Goal: Transaction & Acquisition: Purchase product/service

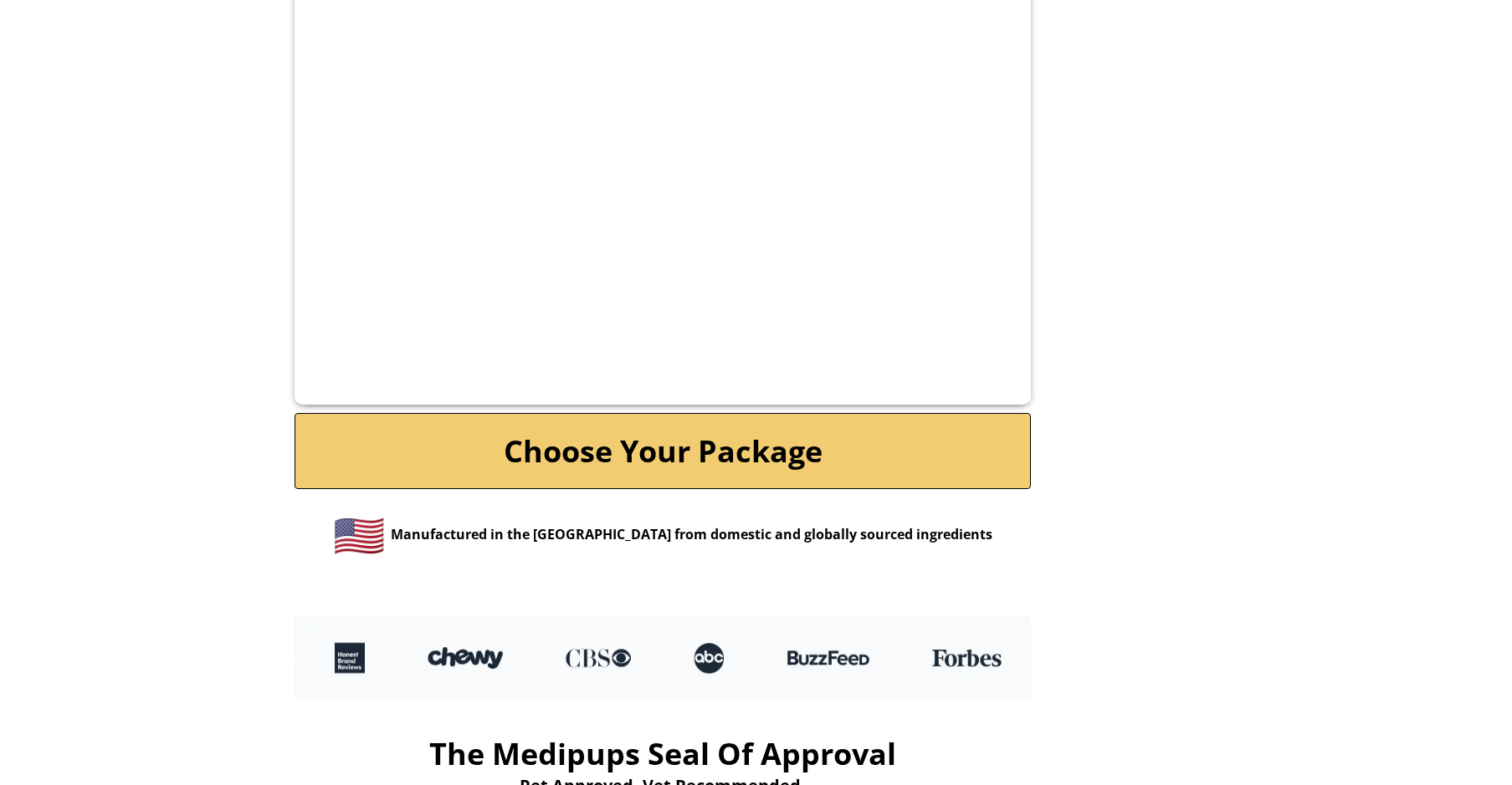
scroll to position [3421, 0]
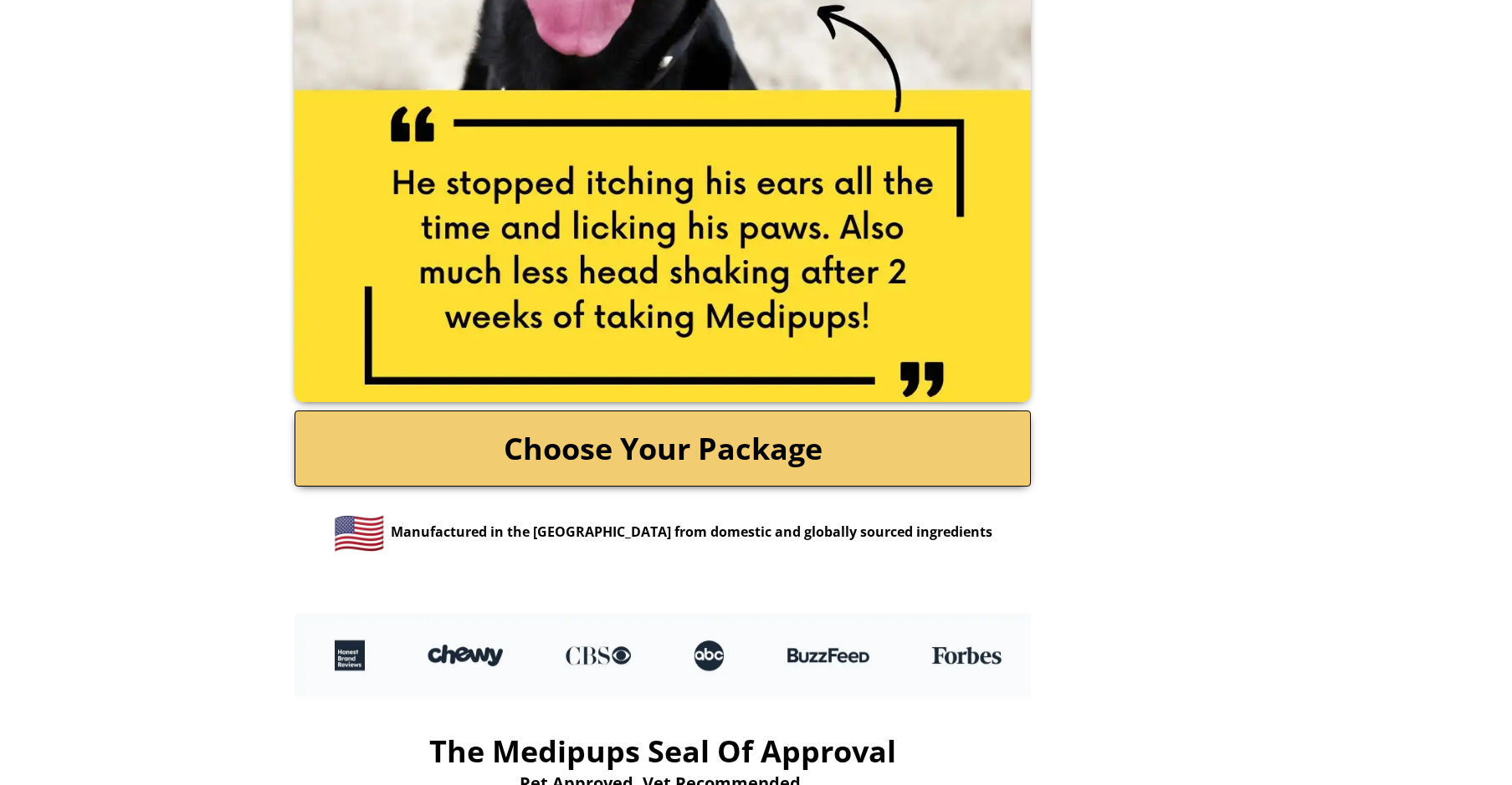
click at [679, 429] on link "Choose Your Package" at bounding box center [662, 448] width 736 height 76
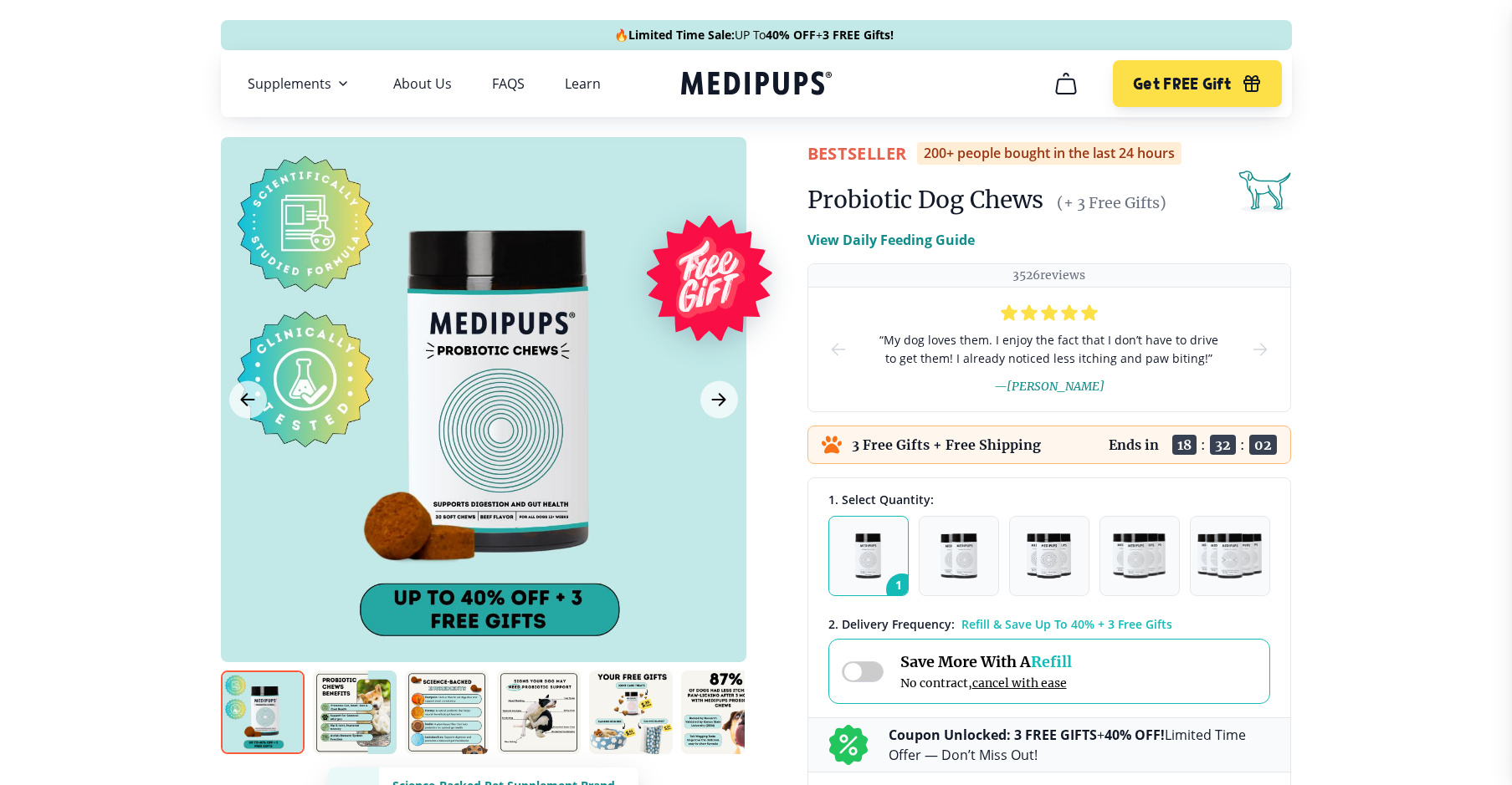
click at [864, 558] on img "button" at bounding box center [867, 555] width 26 height 45
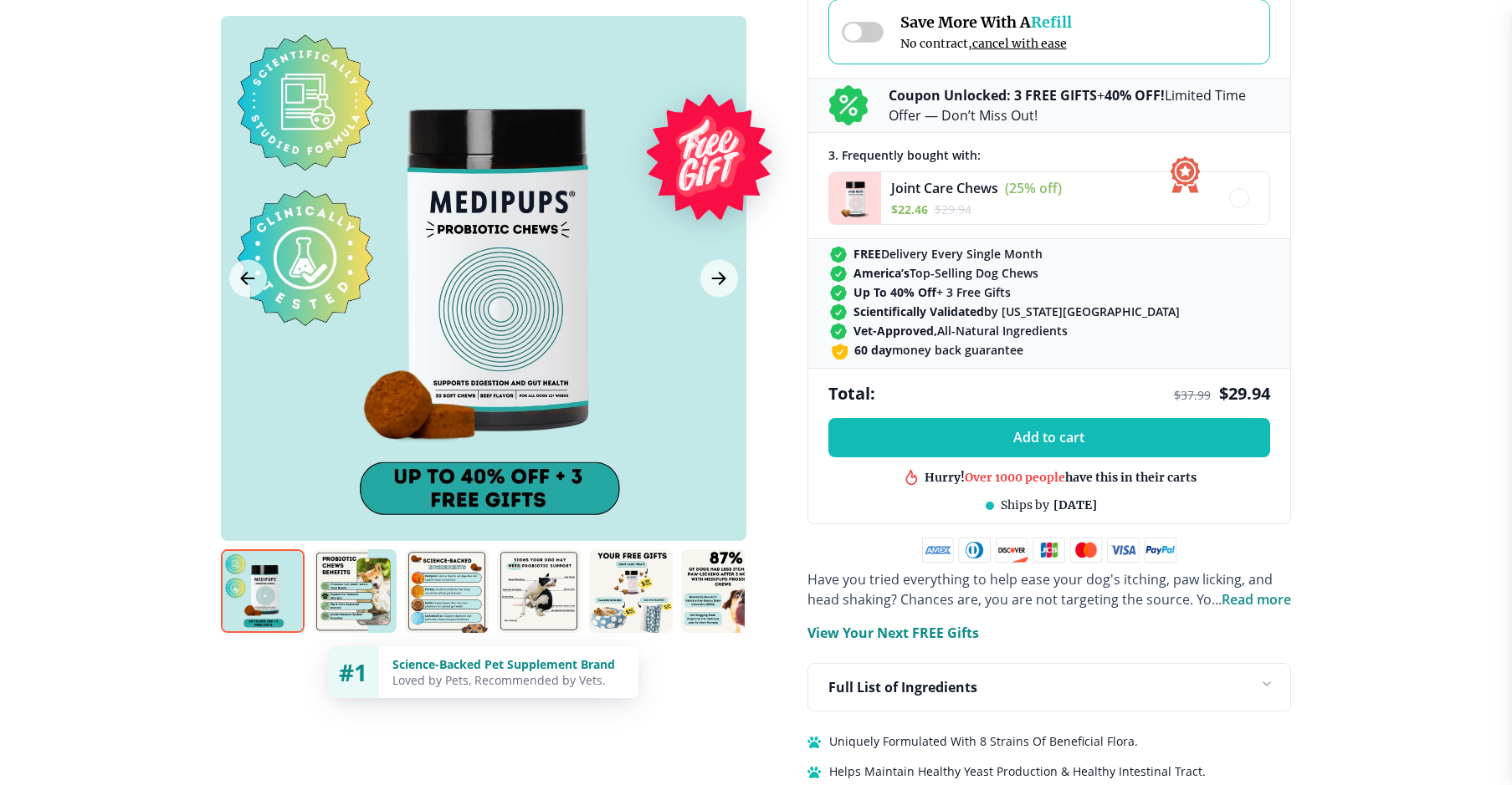
scroll to position [642, 0]
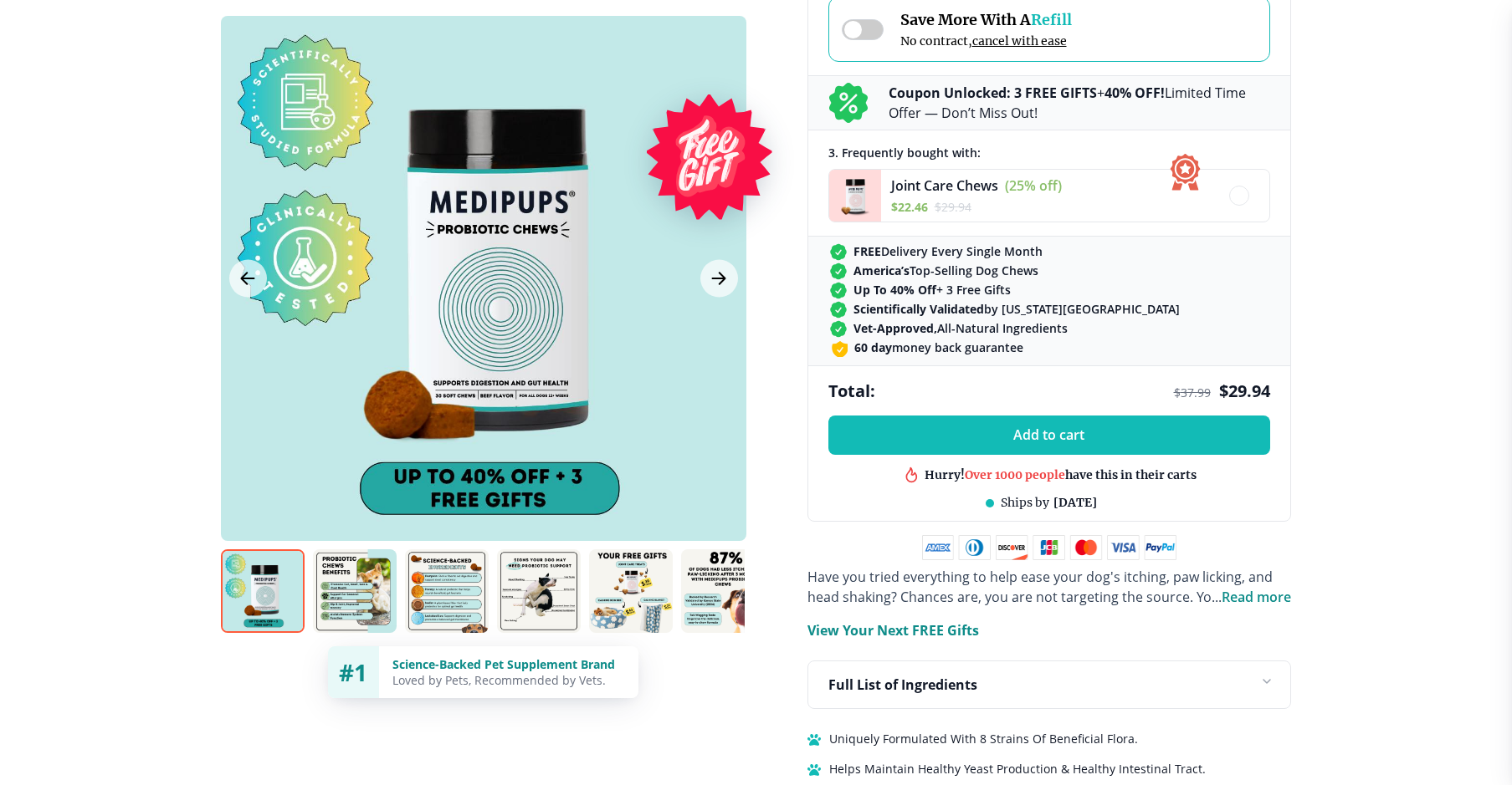
click at [347, 597] on img at bounding box center [354, 591] width 84 height 84
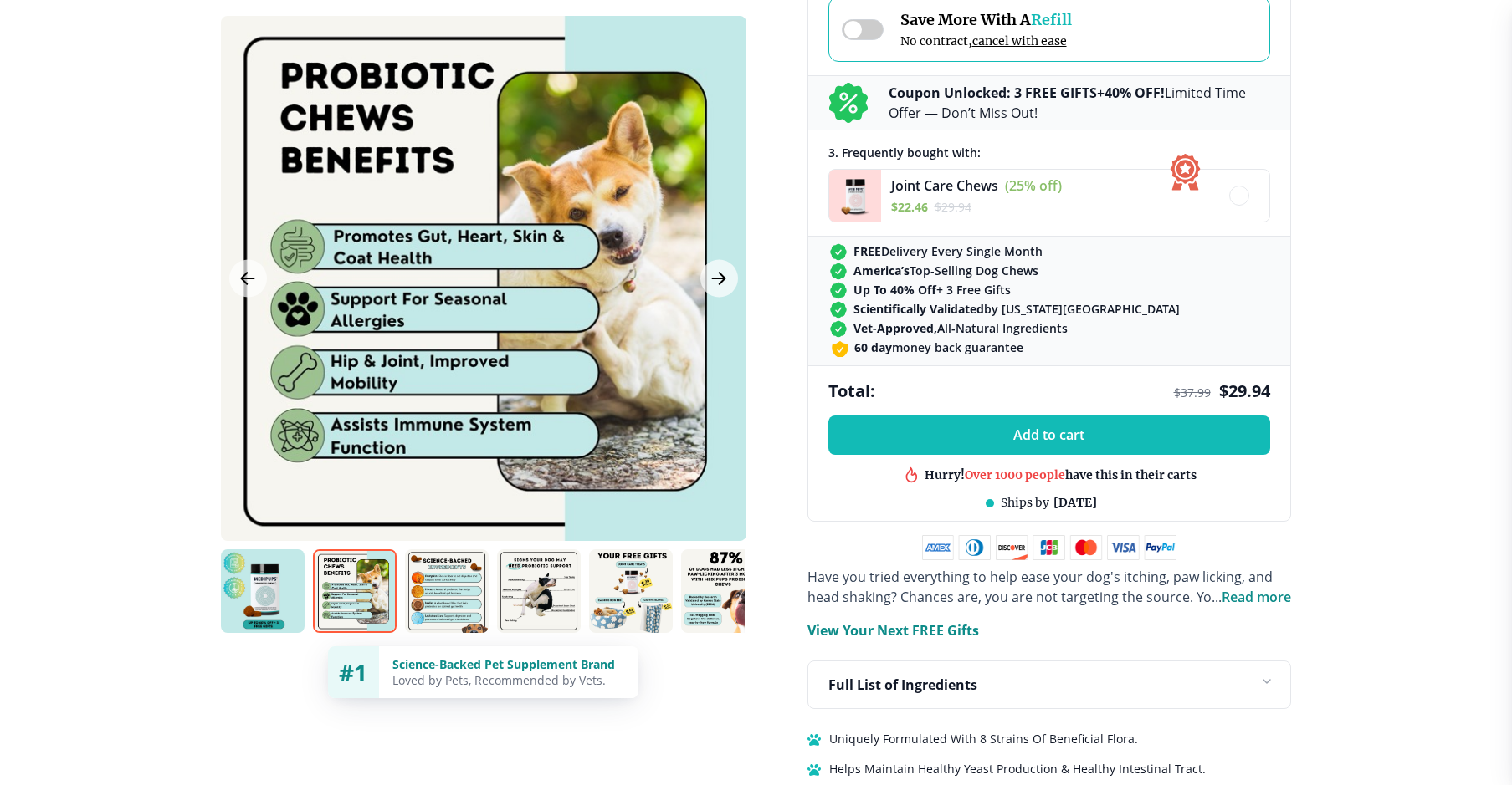
click at [440, 597] on img at bounding box center [446, 591] width 84 height 84
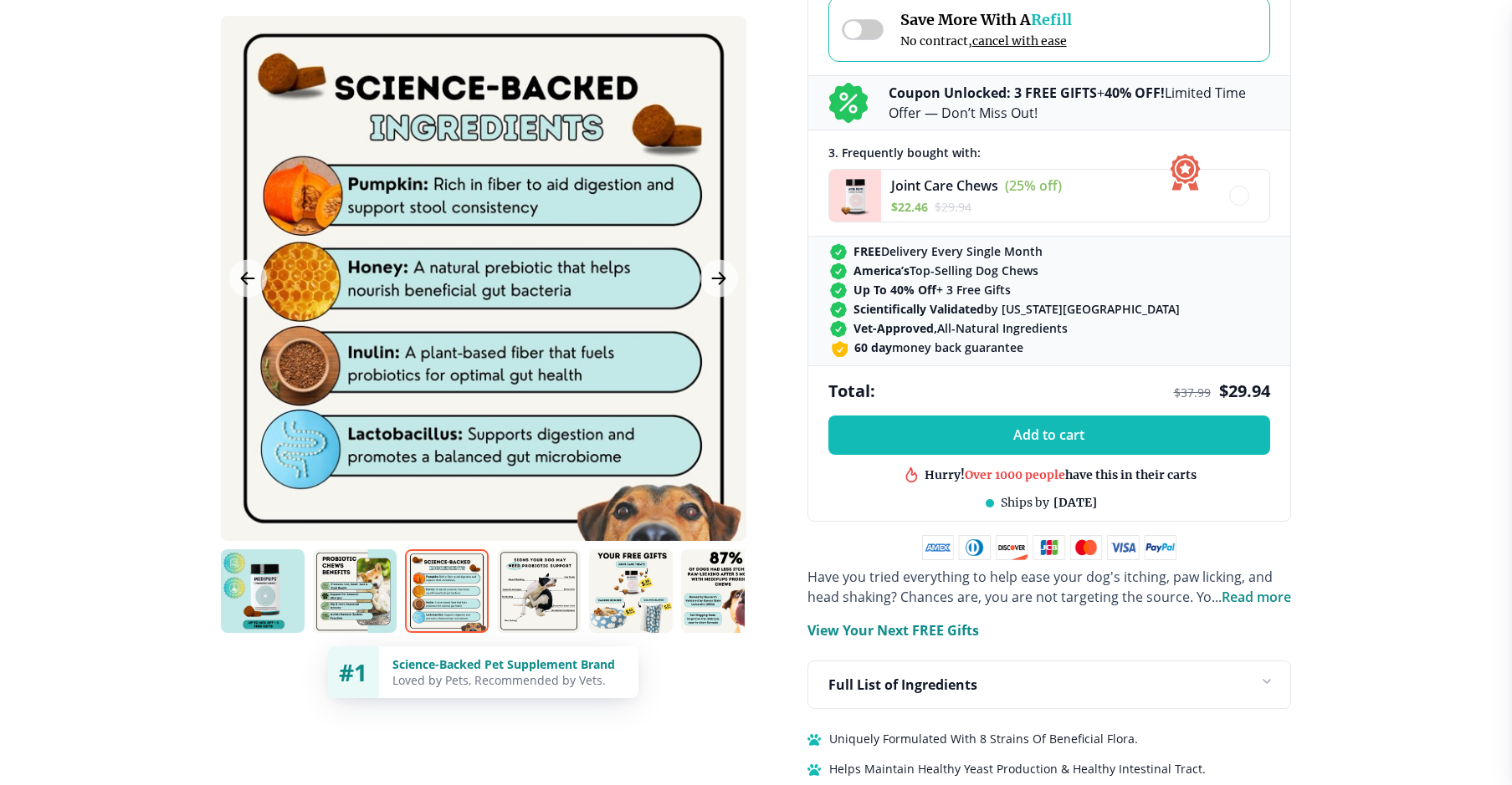
click at [531, 596] on img at bounding box center [538, 591] width 84 height 84
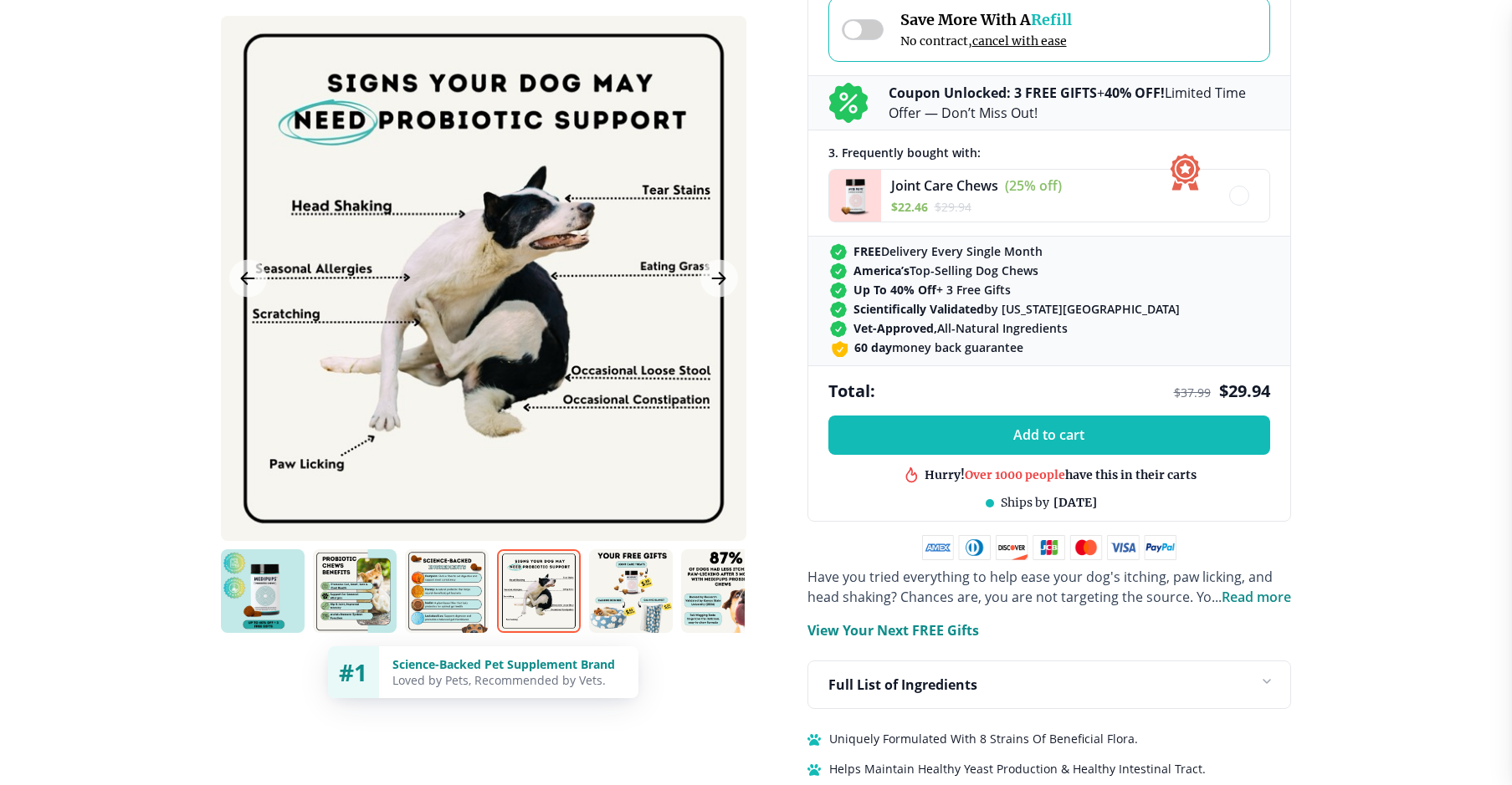
click at [633, 609] on img at bounding box center [631, 591] width 84 height 84
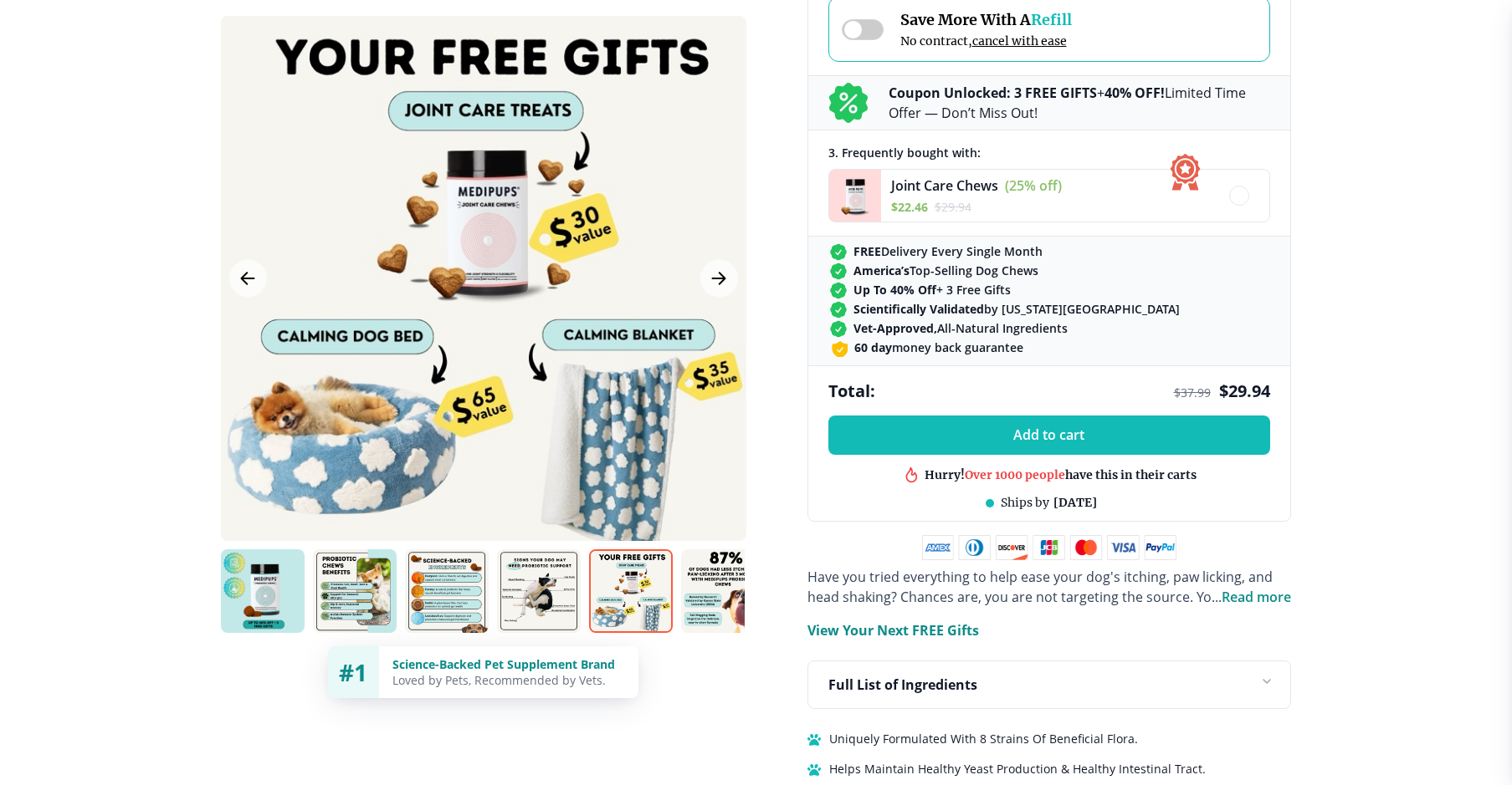
click at [704, 600] on img at bounding box center [722, 591] width 84 height 84
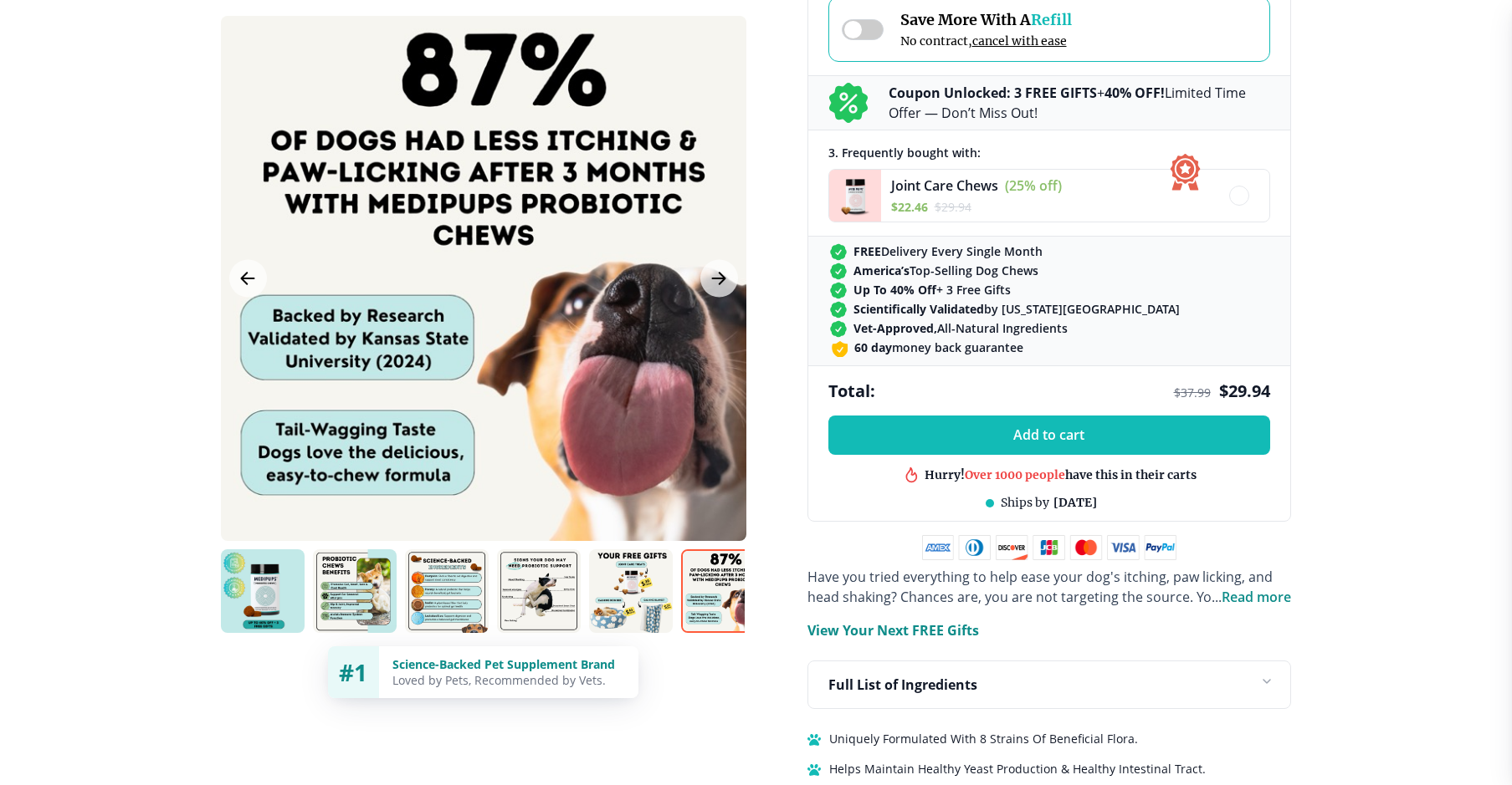
click at [621, 587] on img at bounding box center [631, 591] width 84 height 84
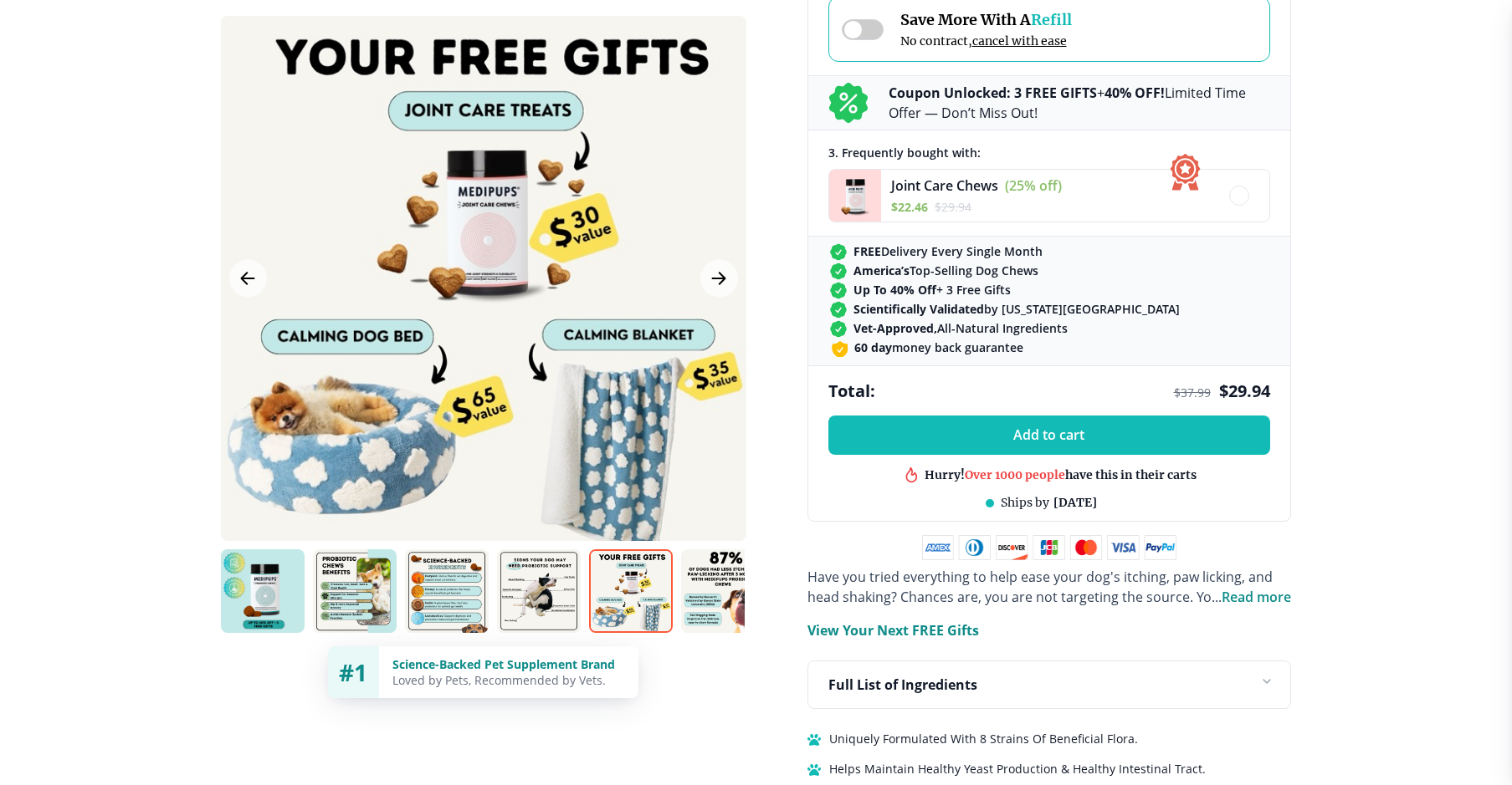
click at [720, 597] on img at bounding box center [722, 591] width 84 height 84
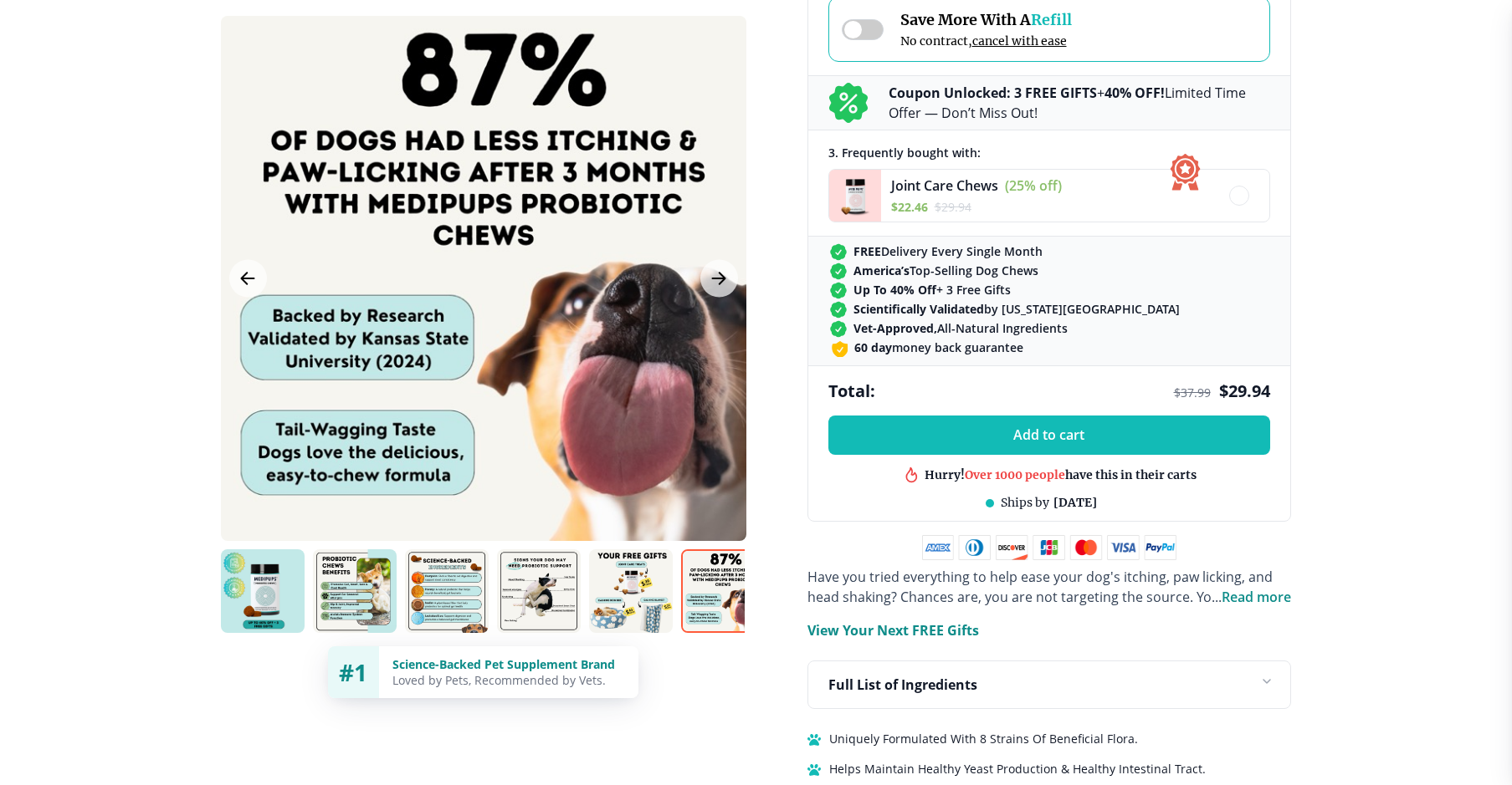
click at [709, 568] on img at bounding box center [722, 591] width 84 height 84
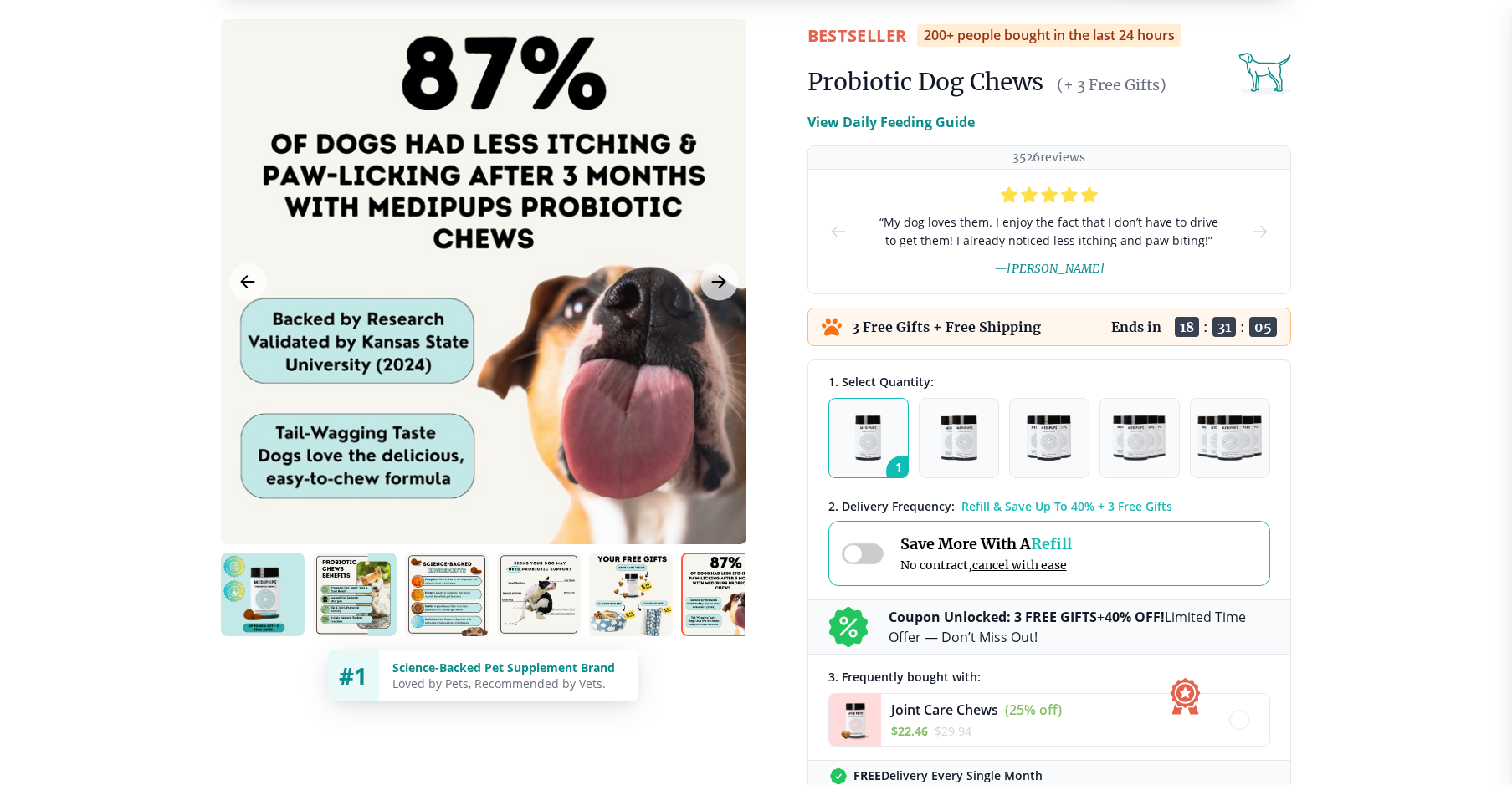
scroll to position [118, 0]
click at [852, 627] on icon at bounding box center [848, 627] width 38 height 40
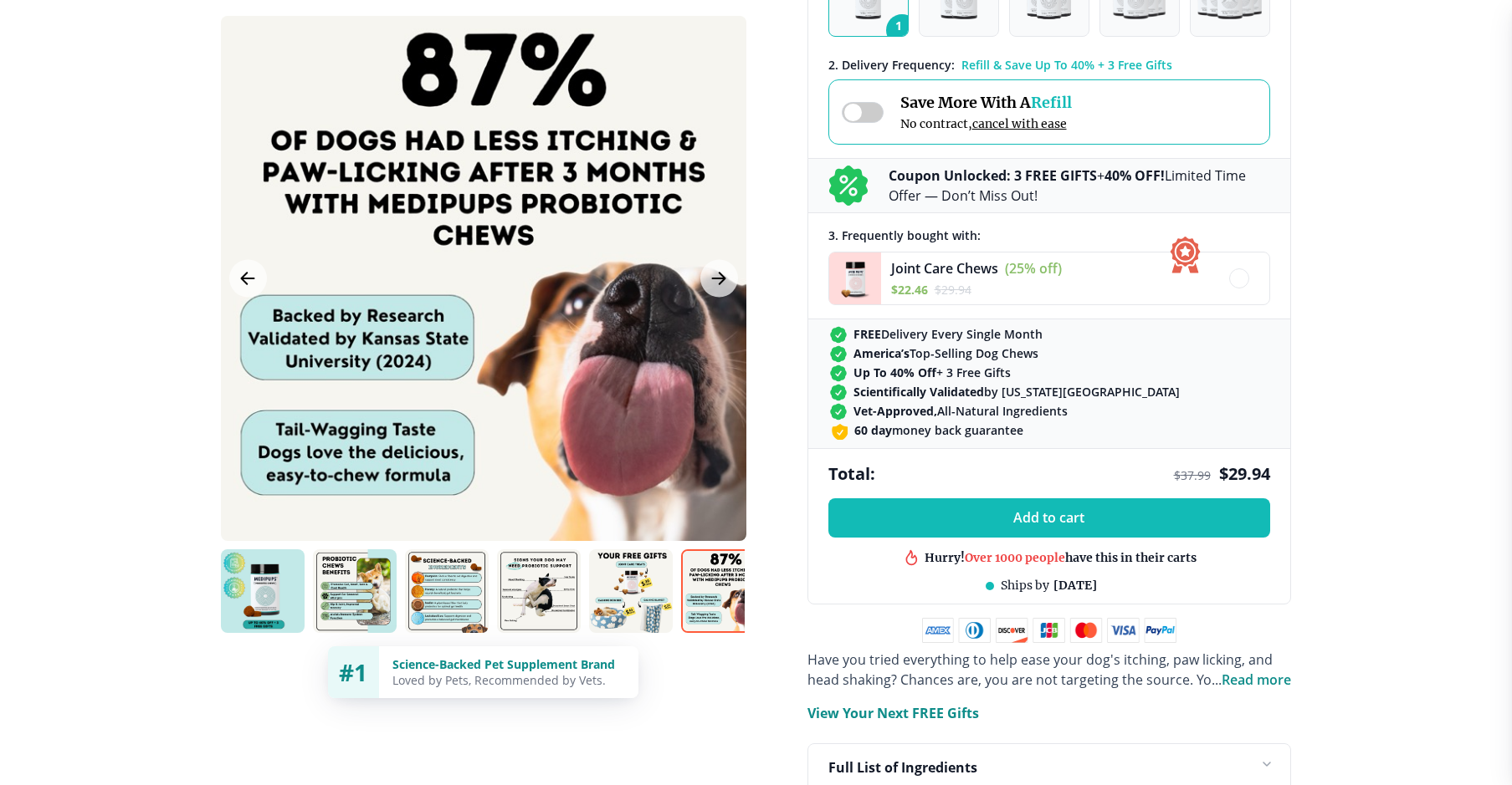
scroll to position [666, 0]
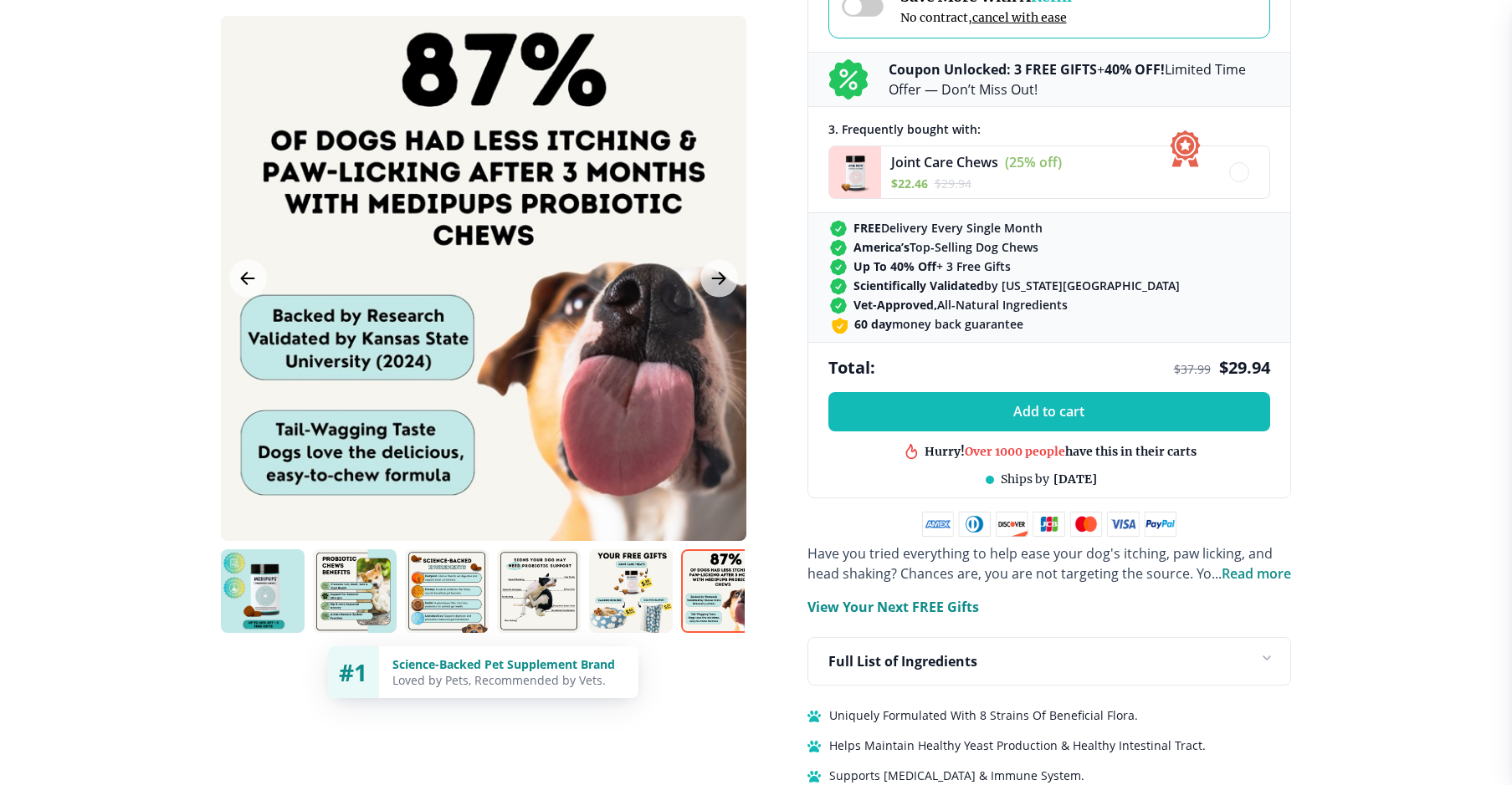
click at [632, 588] on img at bounding box center [631, 591] width 84 height 84
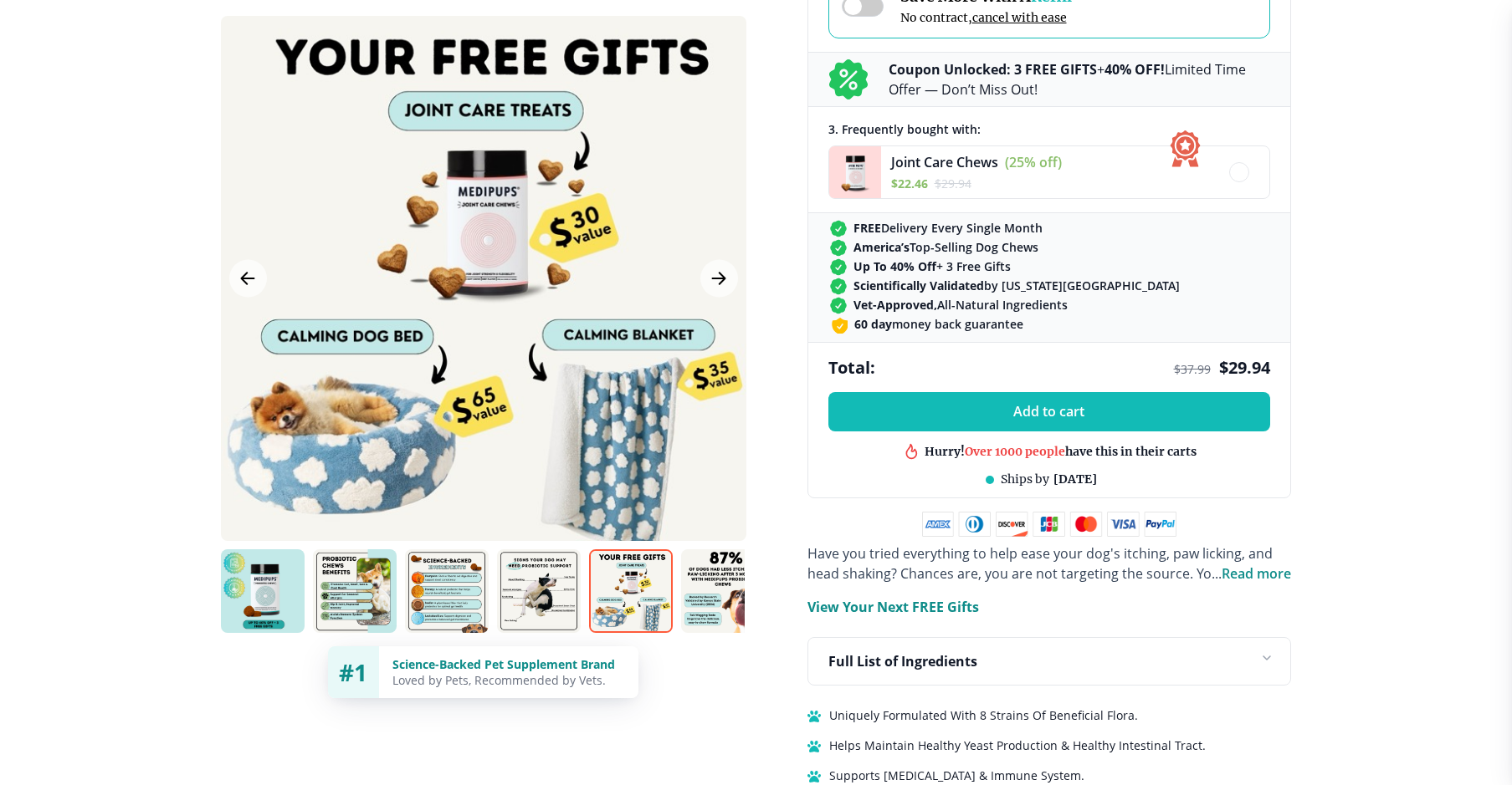
click at [719, 579] on img at bounding box center [722, 591] width 84 height 84
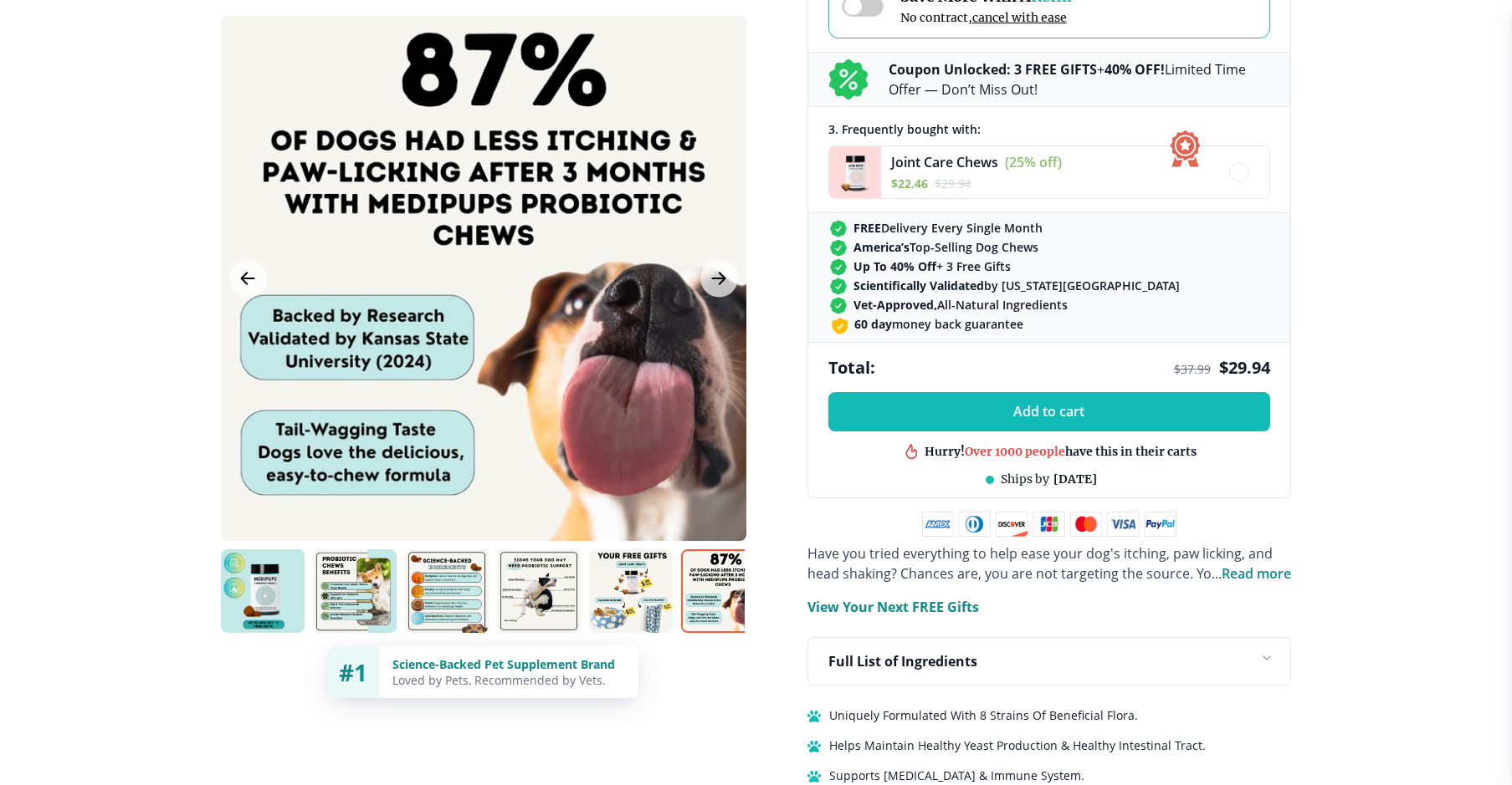
click at [264, 586] on img at bounding box center [262, 591] width 84 height 84
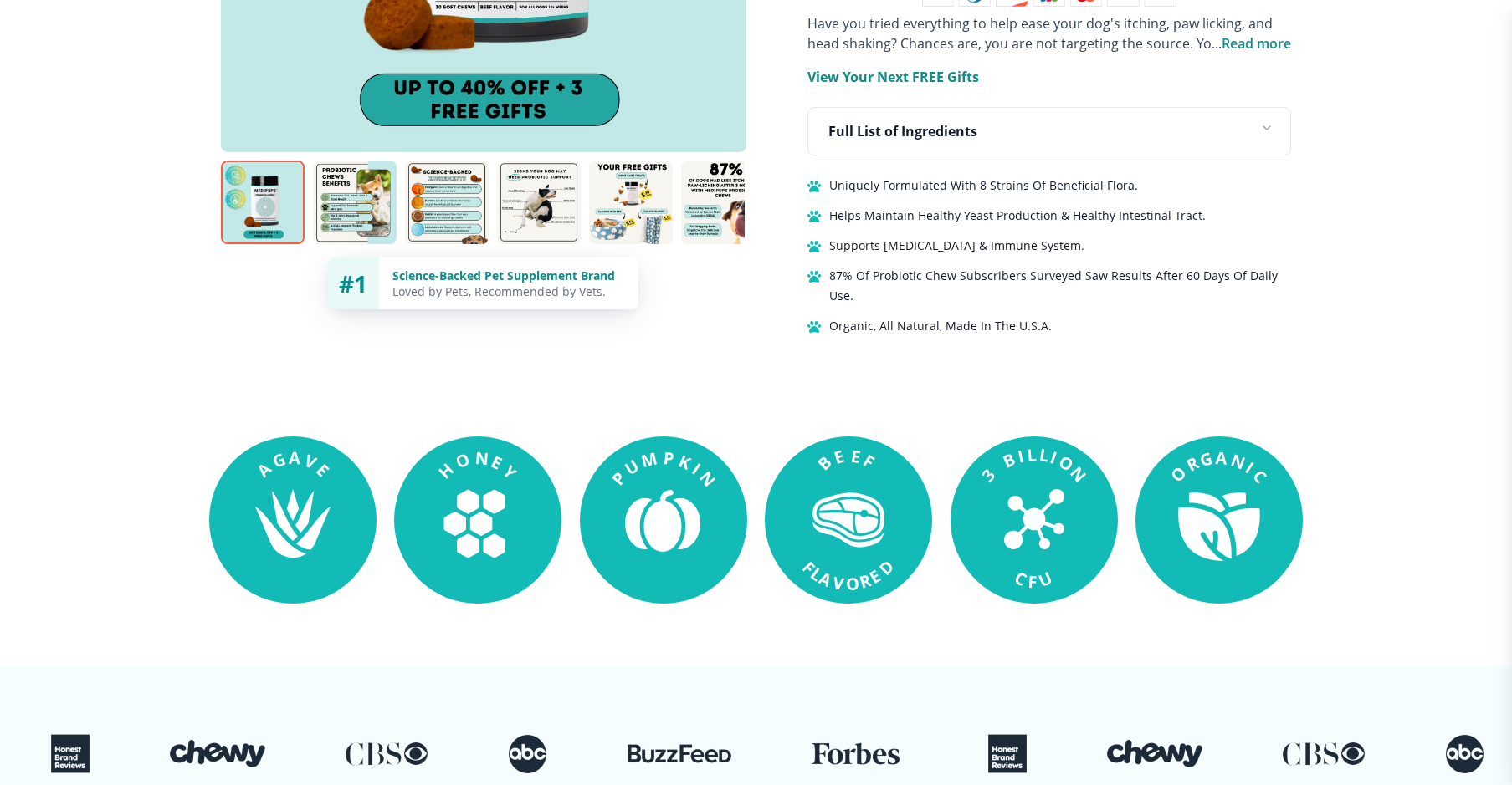
scroll to position [1196, 0]
click at [861, 500] on icon at bounding box center [848, 517] width 59 height 35
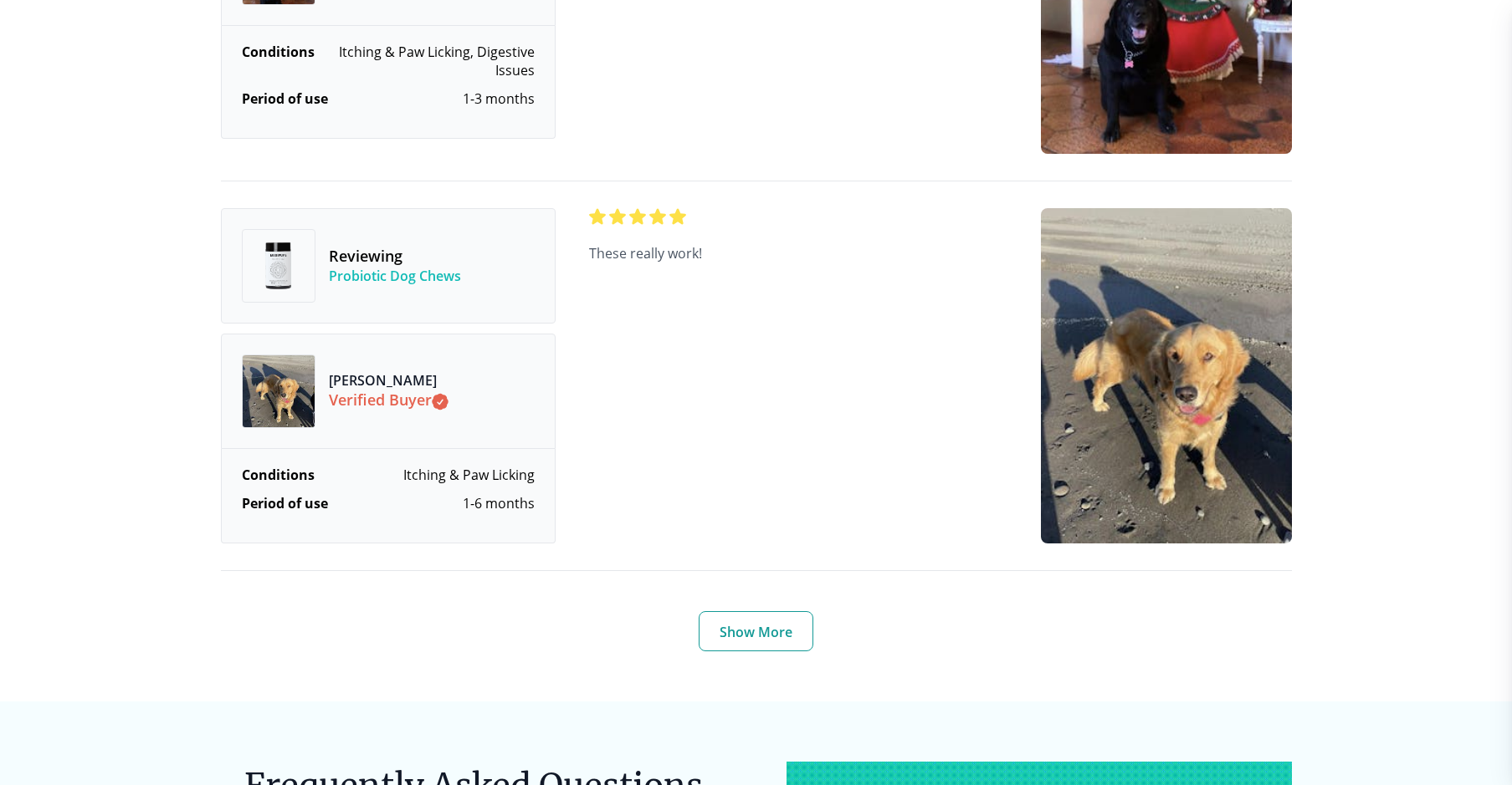
scroll to position [6013, 0]
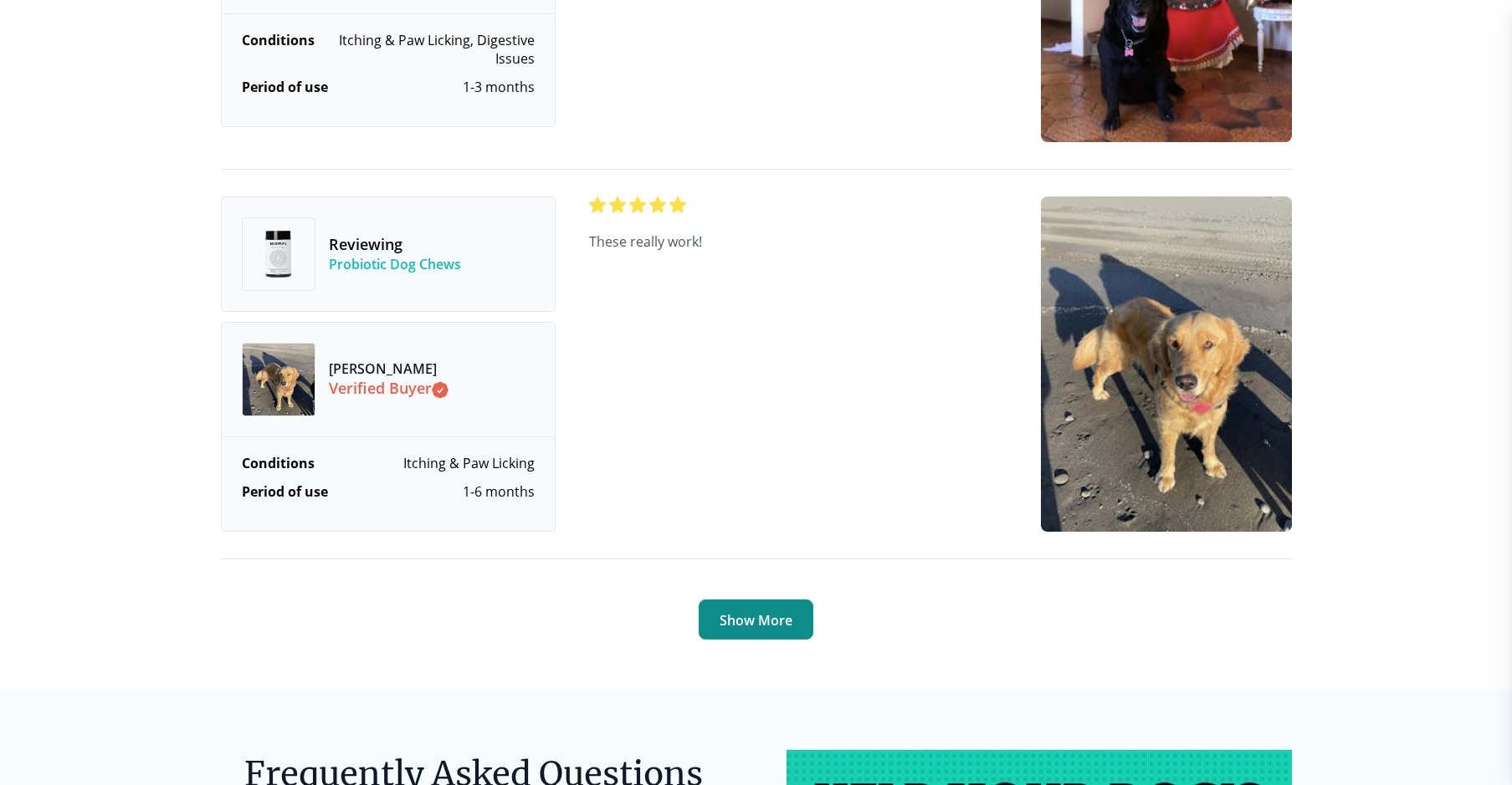
click at [758, 600] on button "Show More" at bounding box center [756, 620] width 114 height 40
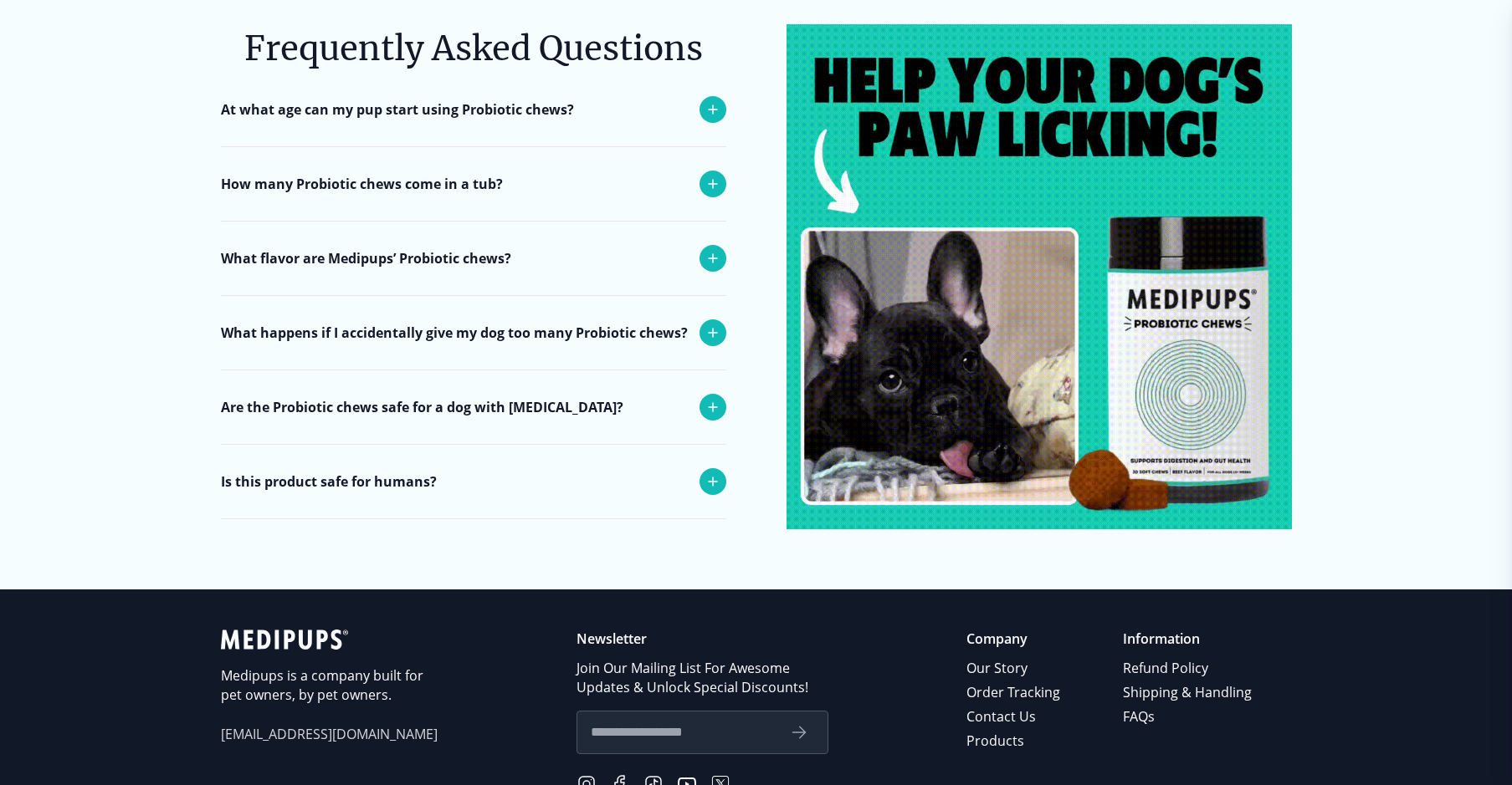
scroll to position [9185, 0]
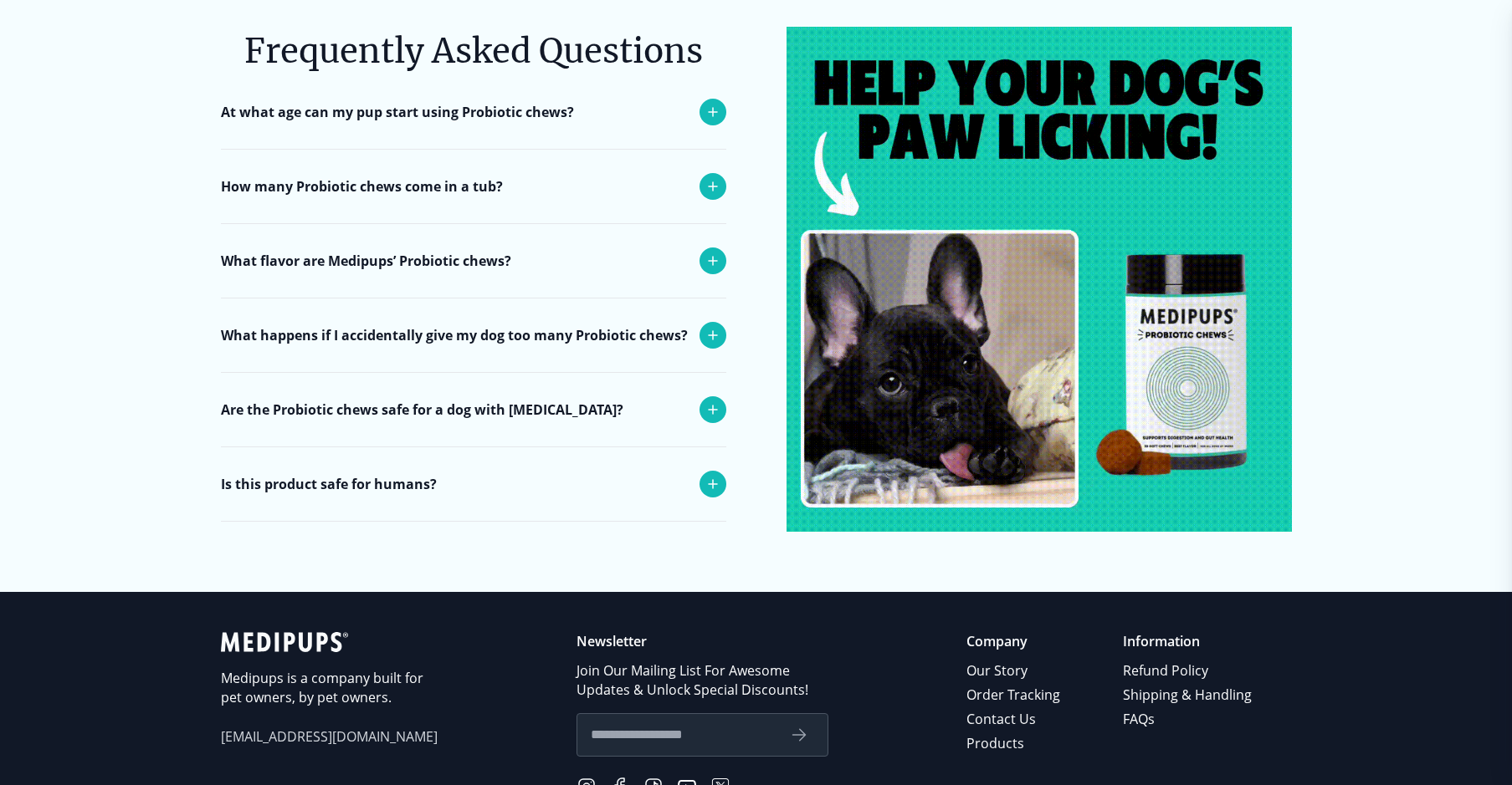
click at [719, 264] on icon at bounding box center [712, 260] width 20 height 20
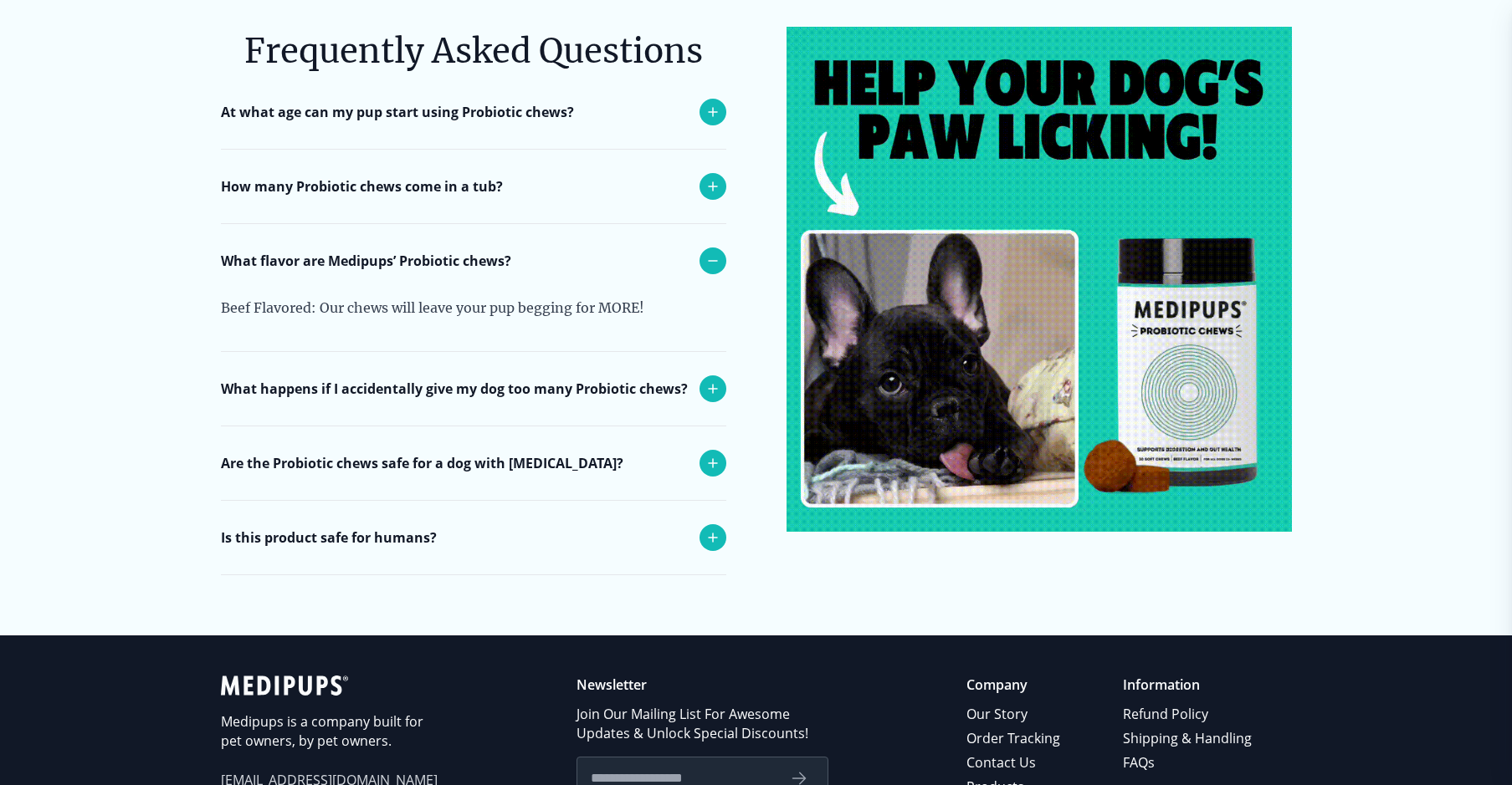
click at [711, 196] on icon at bounding box center [712, 186] width 20 height 20
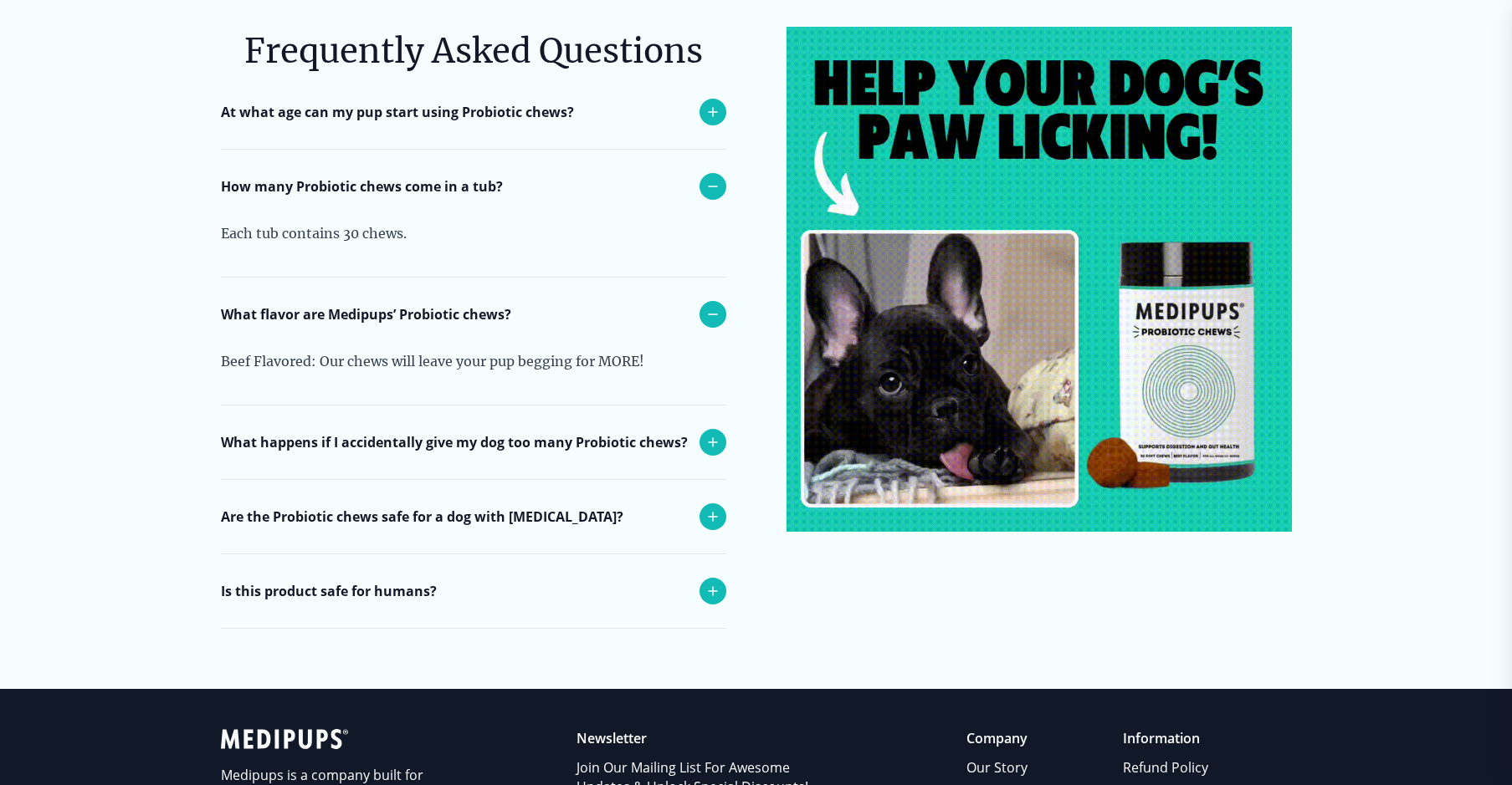
click at [713, 116] on icon at bounding box center [712, 111] width 9 height 9
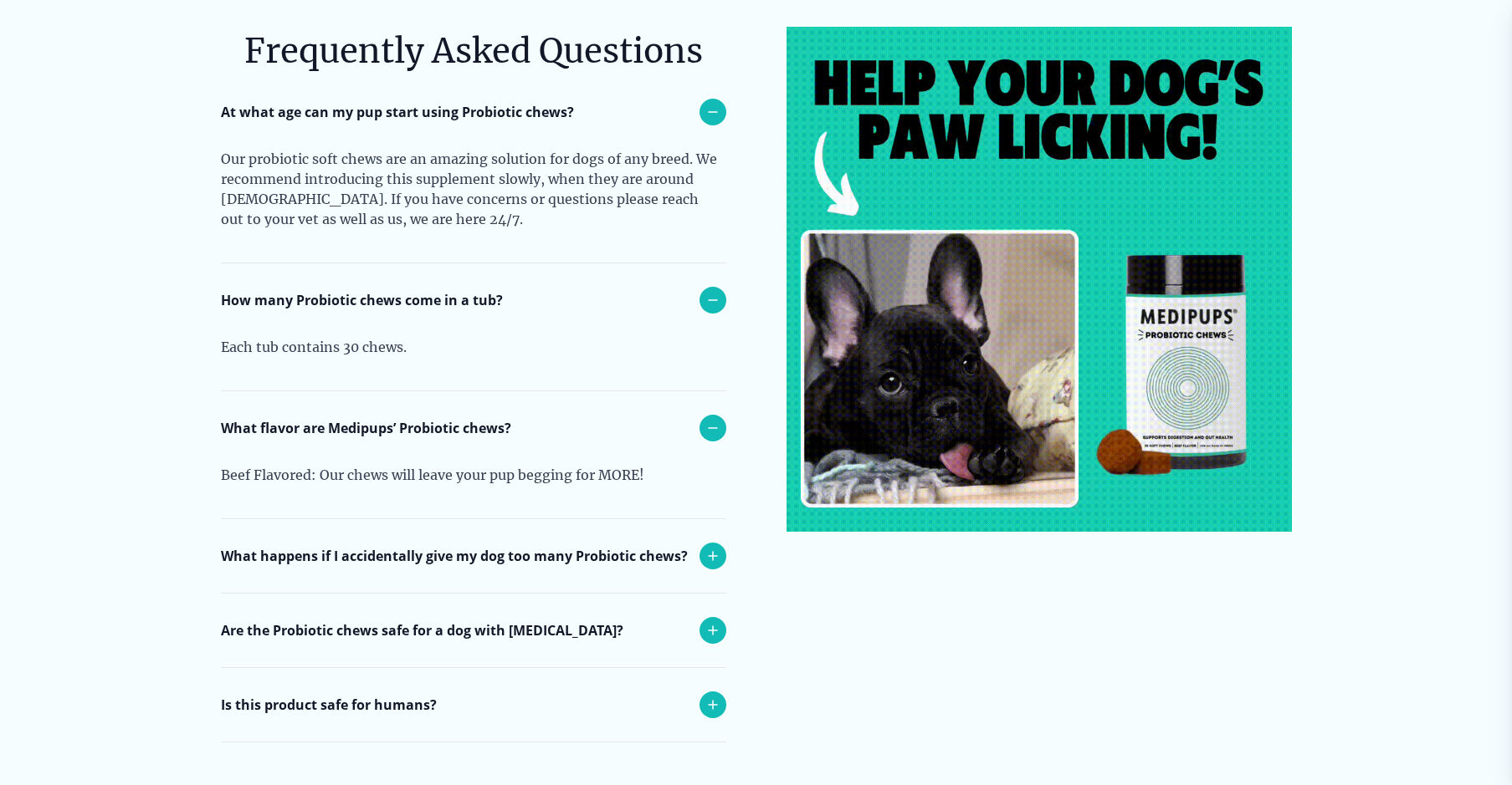
click at [710, 636] on icon at bounding box center [712, 630] width 20 height 20
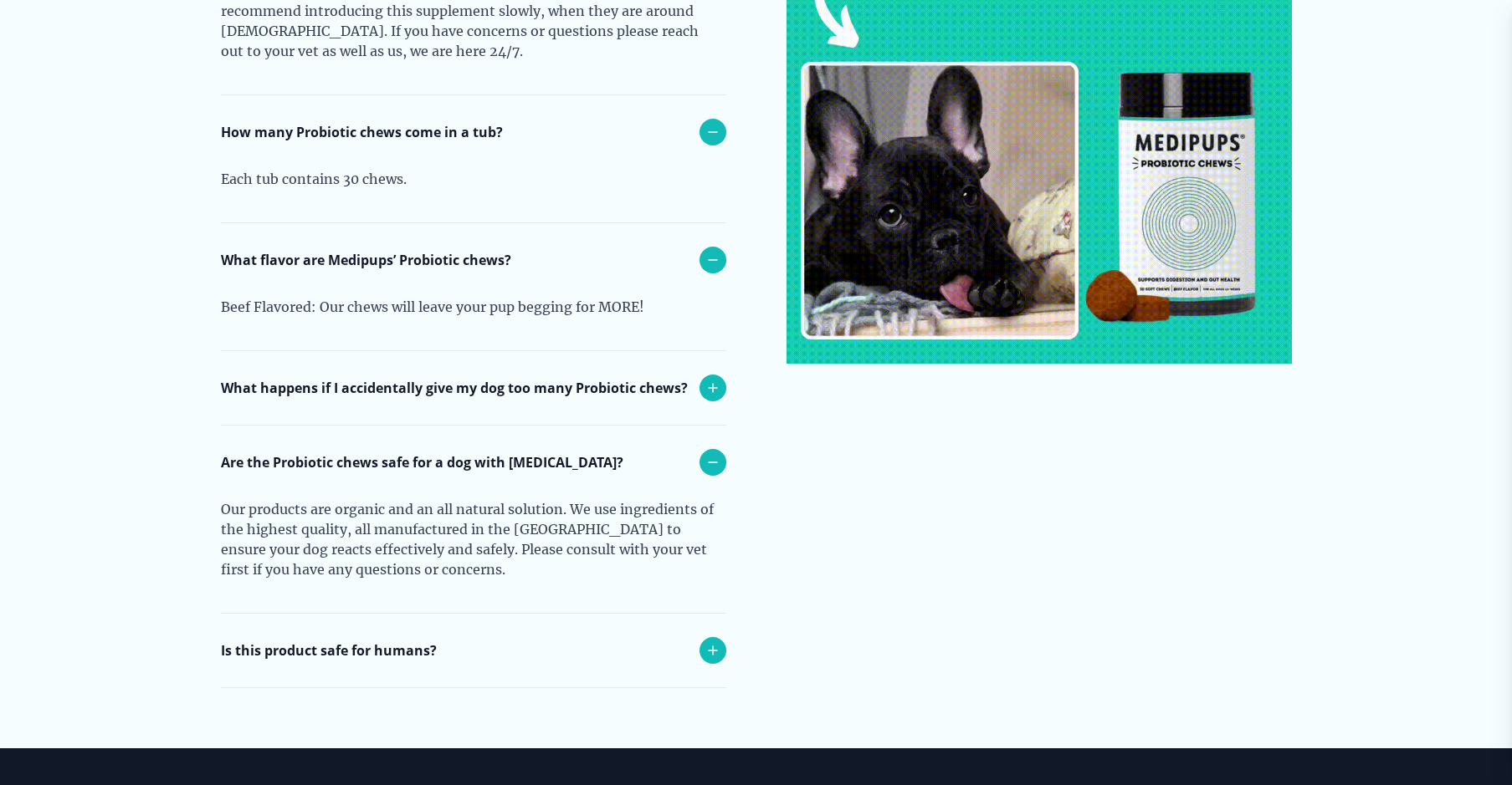
scroll to position [9354, 0]
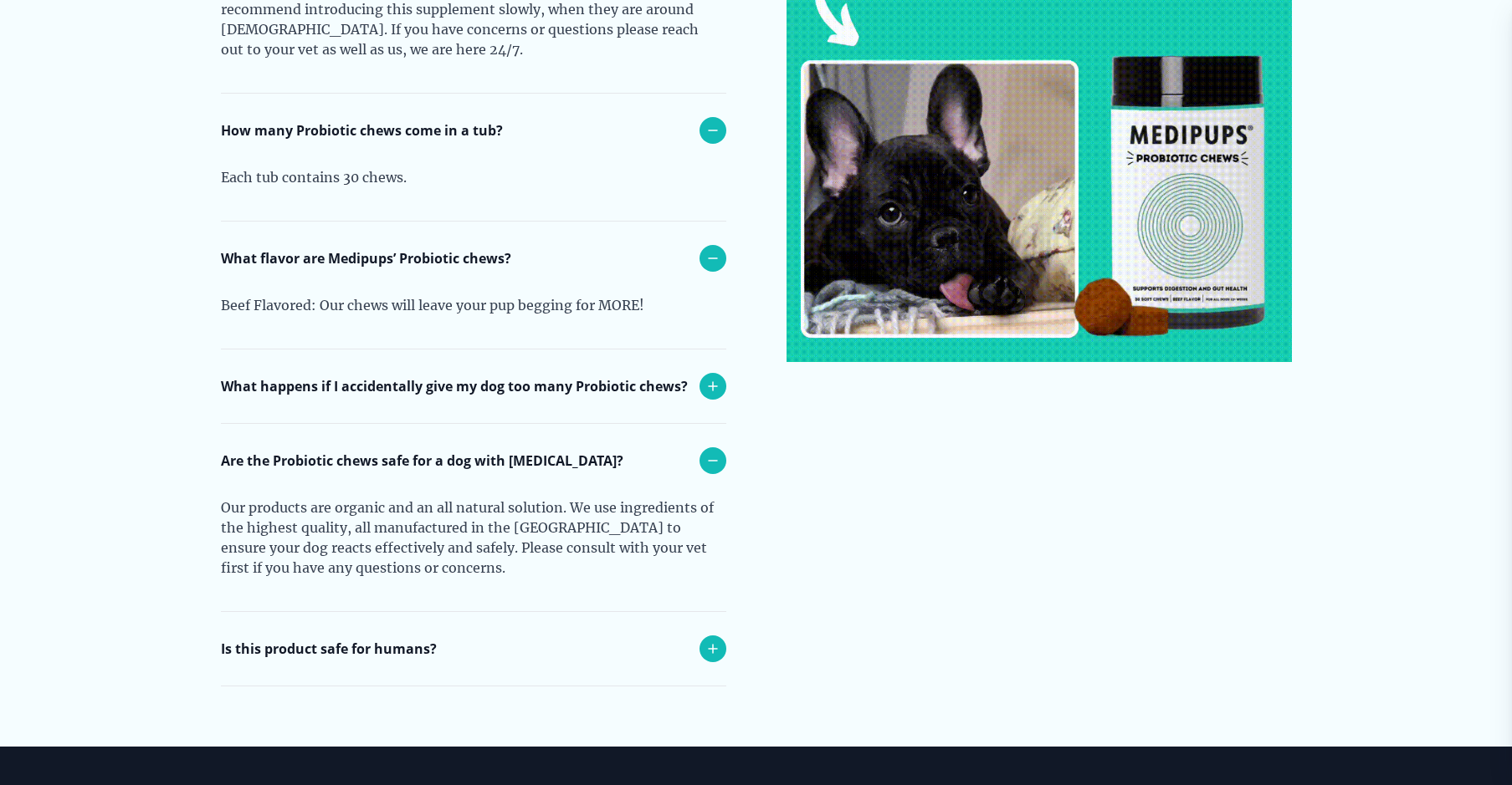
click at [713, 390] on icon at bounding box center [712, 386] width 9 height 9
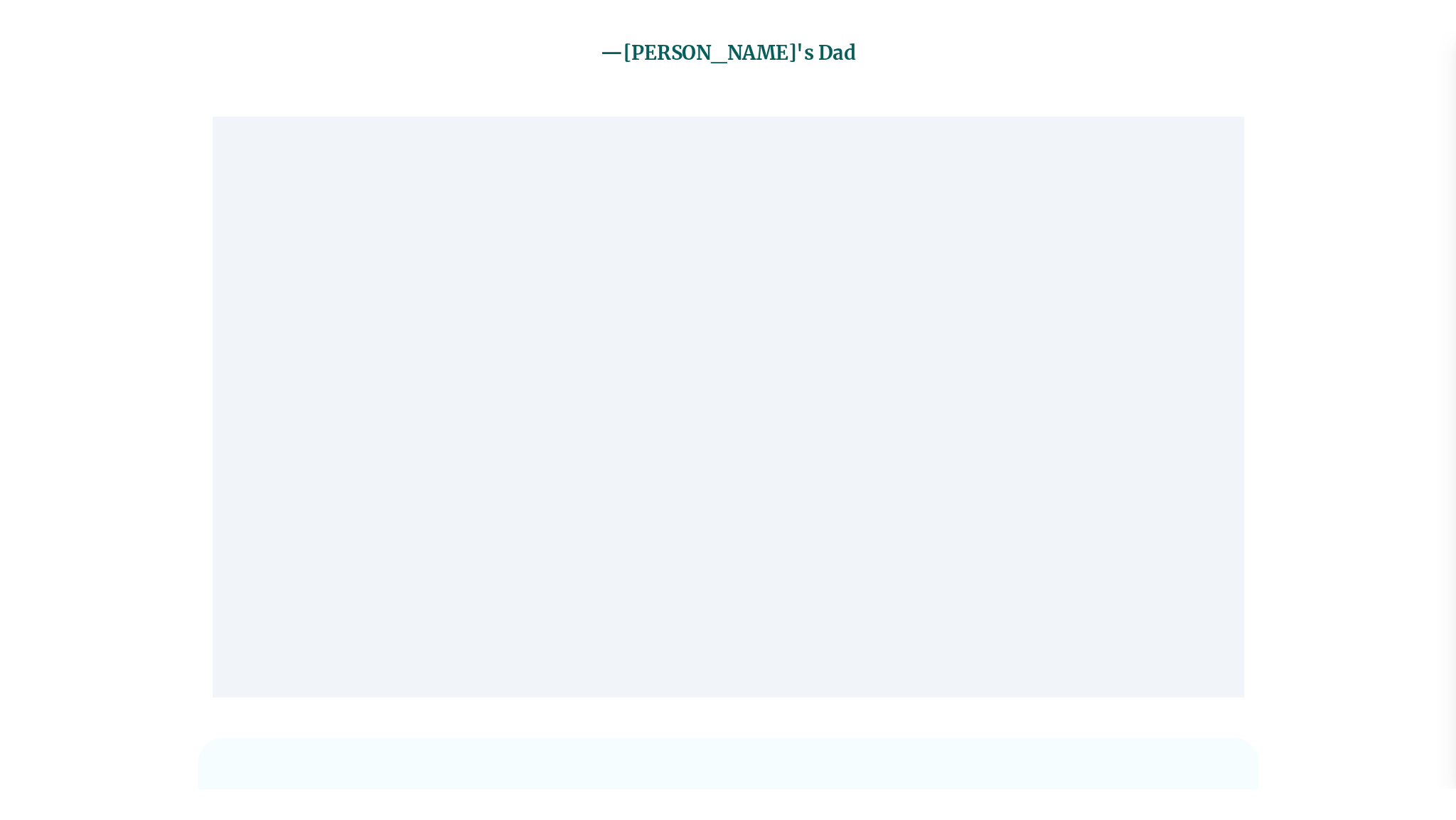
scroll to position [0, 0]
